Goal: Find specific page/section: Find specific page/section

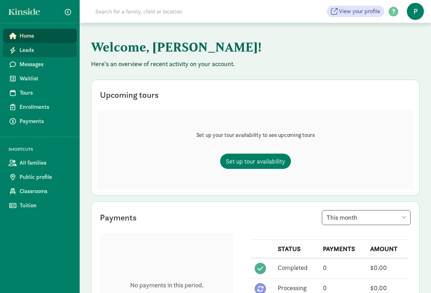
click at [26, 48] on span "Leads" at bounding box center [46, 50] width 52 height 9
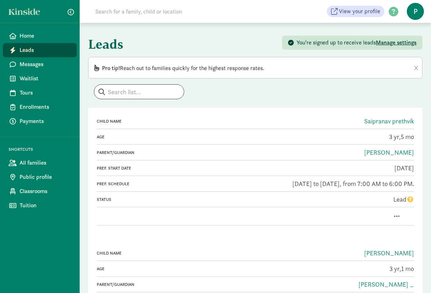
click at [33, 52] on span "Leads" at bounding box center [46, 50] width 52 height 9
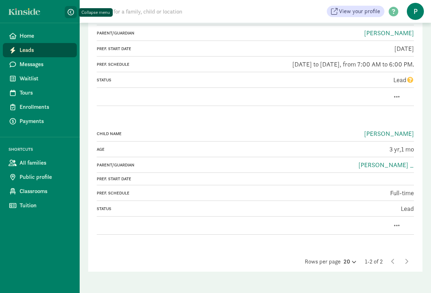
click at [71, 10] on span "button" at bounding box center [71, 12] width 6 height 6
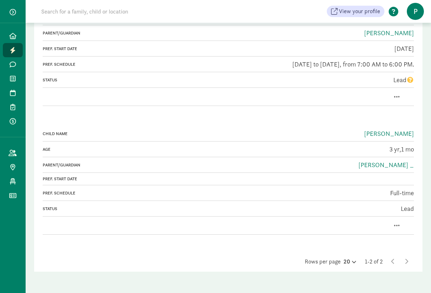
click at [394, 13] on span at bounding box center [394, 12] width 18 height 10
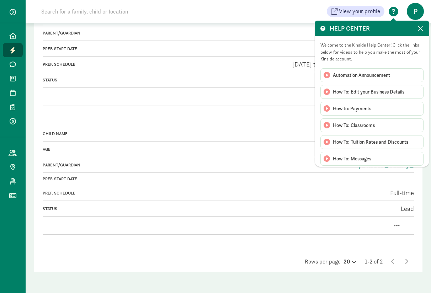
click at [417, 10] on span "P" at bounding box center [415, 11] width 17 height 17
click at [416, 10] on span "P" at bounding box center [415, 11] width 17 height 17
